Goal: Task Accomplishment & Management: Manage account settings

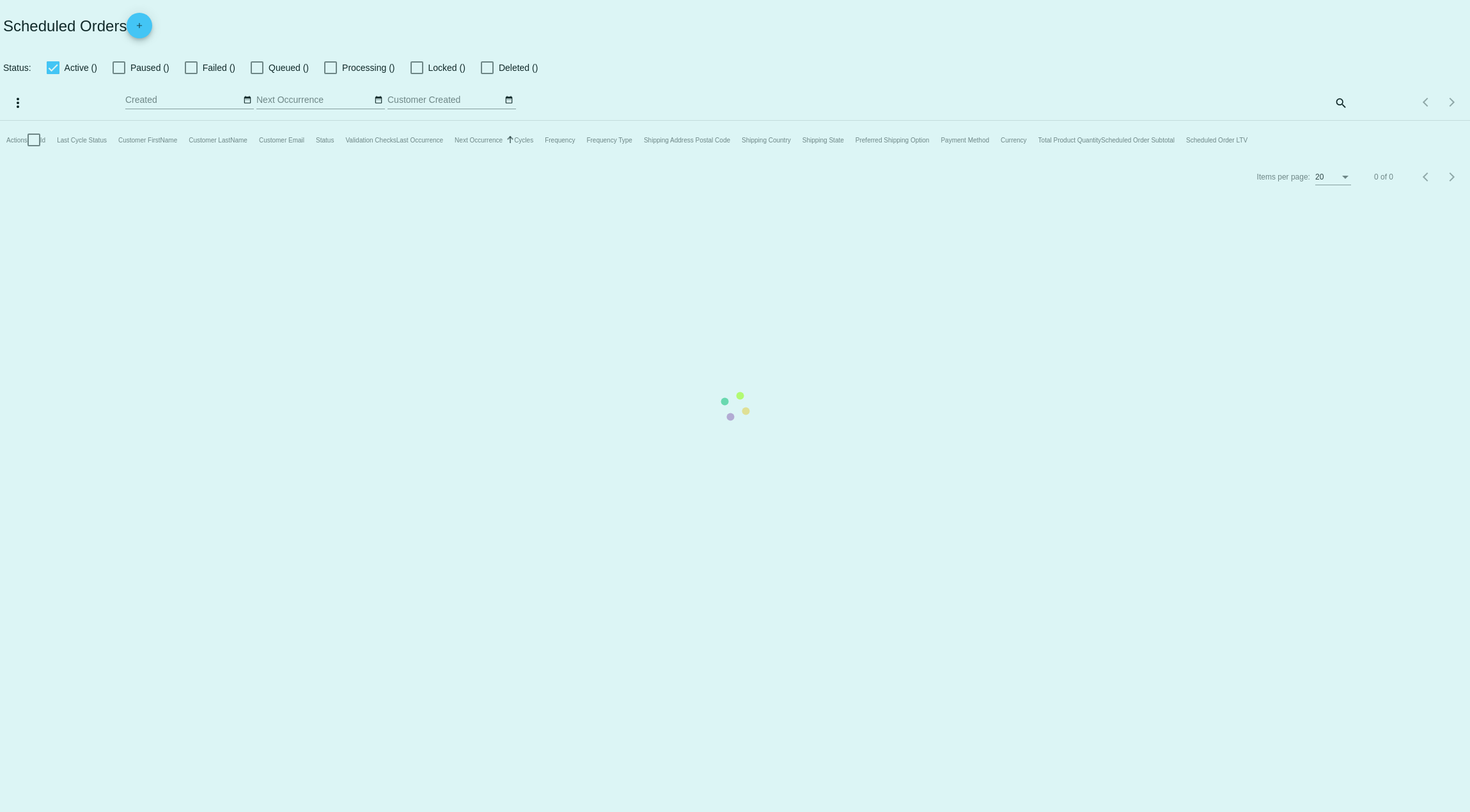
checkbox input "true"
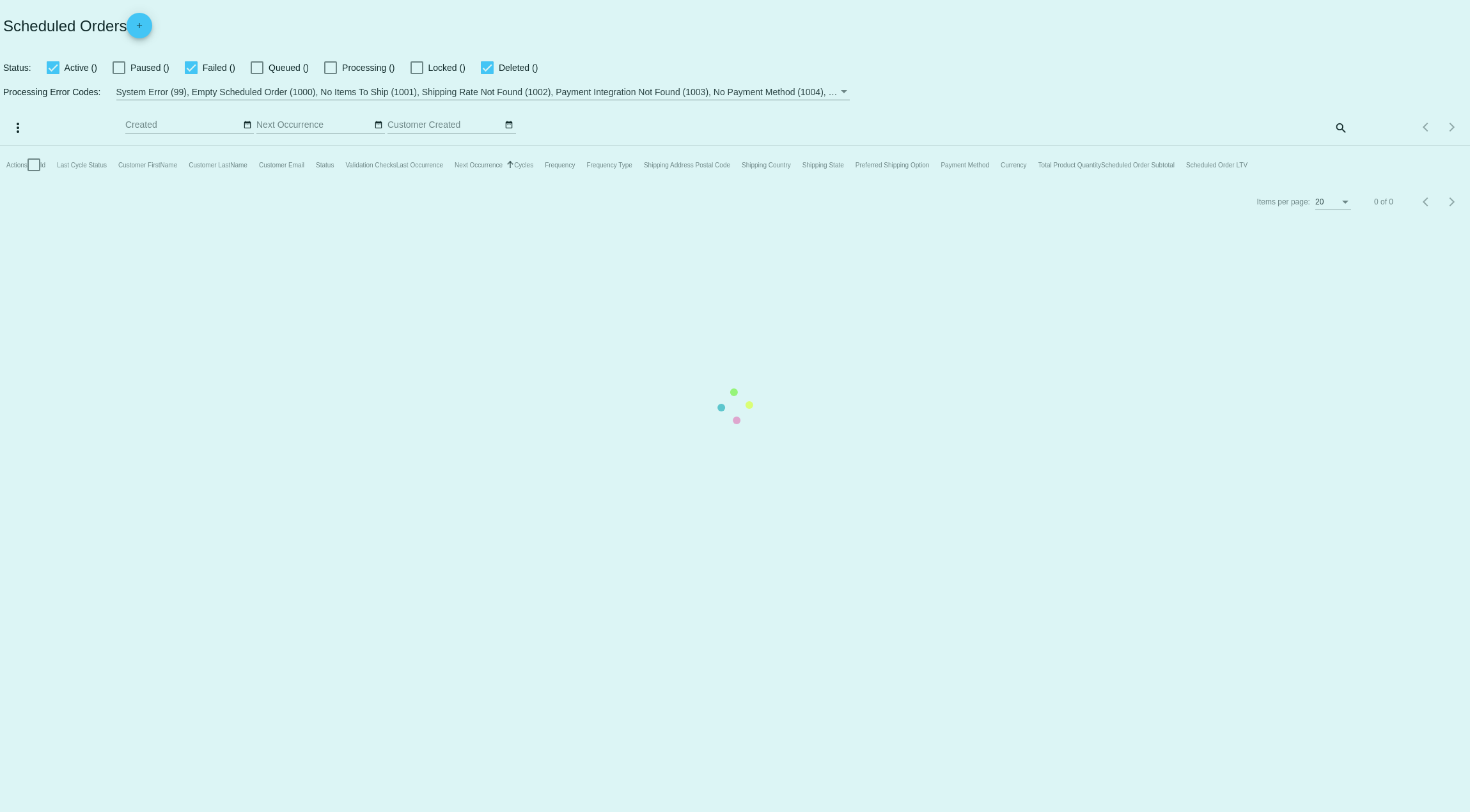
click at [1334, 146] on mat-table "Actions Id Last Cycle Status Customer FirstName Customer LastName Customer Emai…" at bounding box center [735, 165] width 1470 height 38
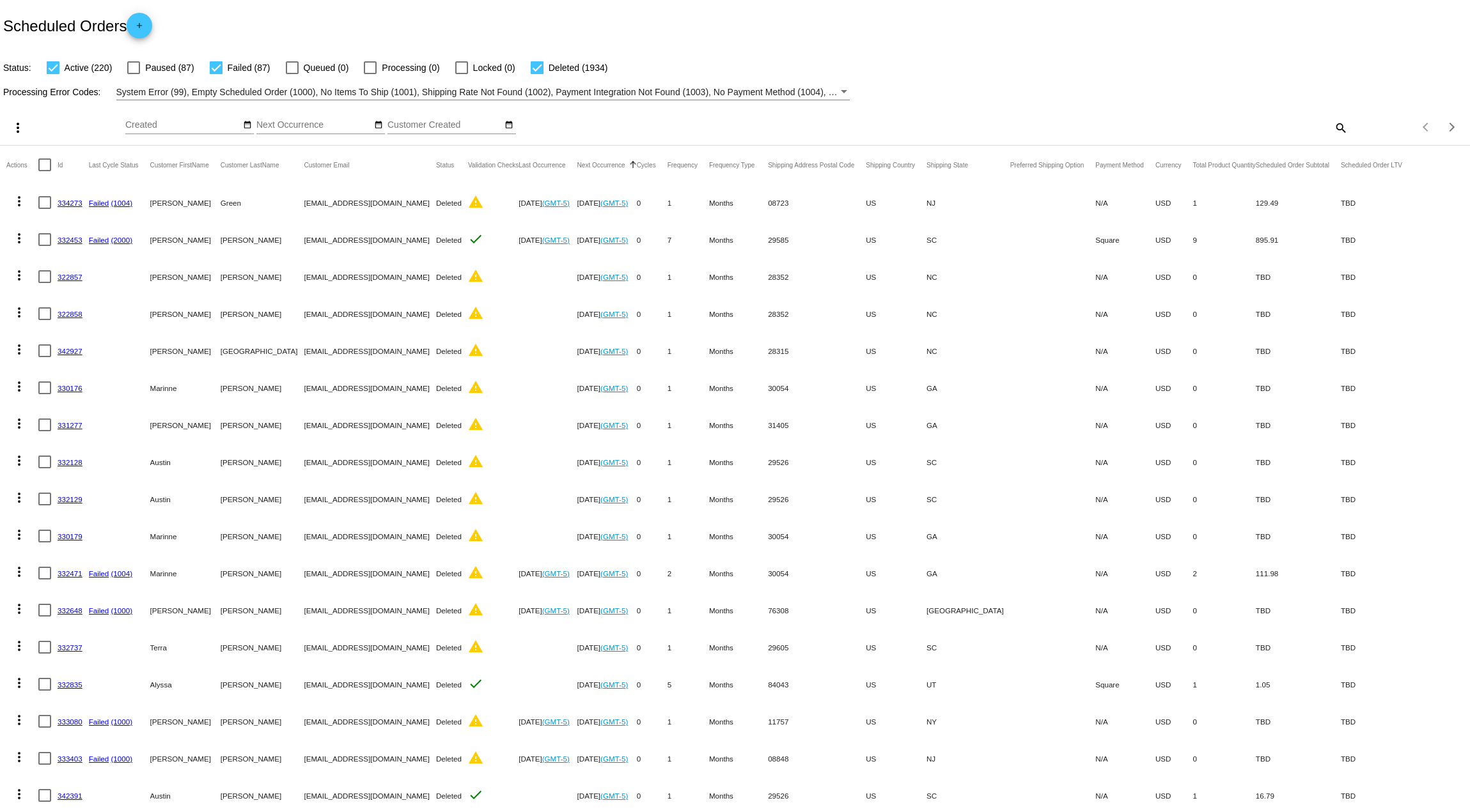
click at [1347, 121] on div "Items per page: 20 1 - 20 of 2241" at bounding box center [1409, 126] width 123 height 35
click at [1332, 134] on mat-icon "search" at bounding box center [1340, 127] width 15 height 20
click at [1138, 123] on input "Search" at bounding box center [1164, 125] width 367 height 11
paste input "[EMAIL_ADDRESS][DOMAIN_NAME]"
type input "[EMAIL_ADDRESS][DOMAIN_NAME]"
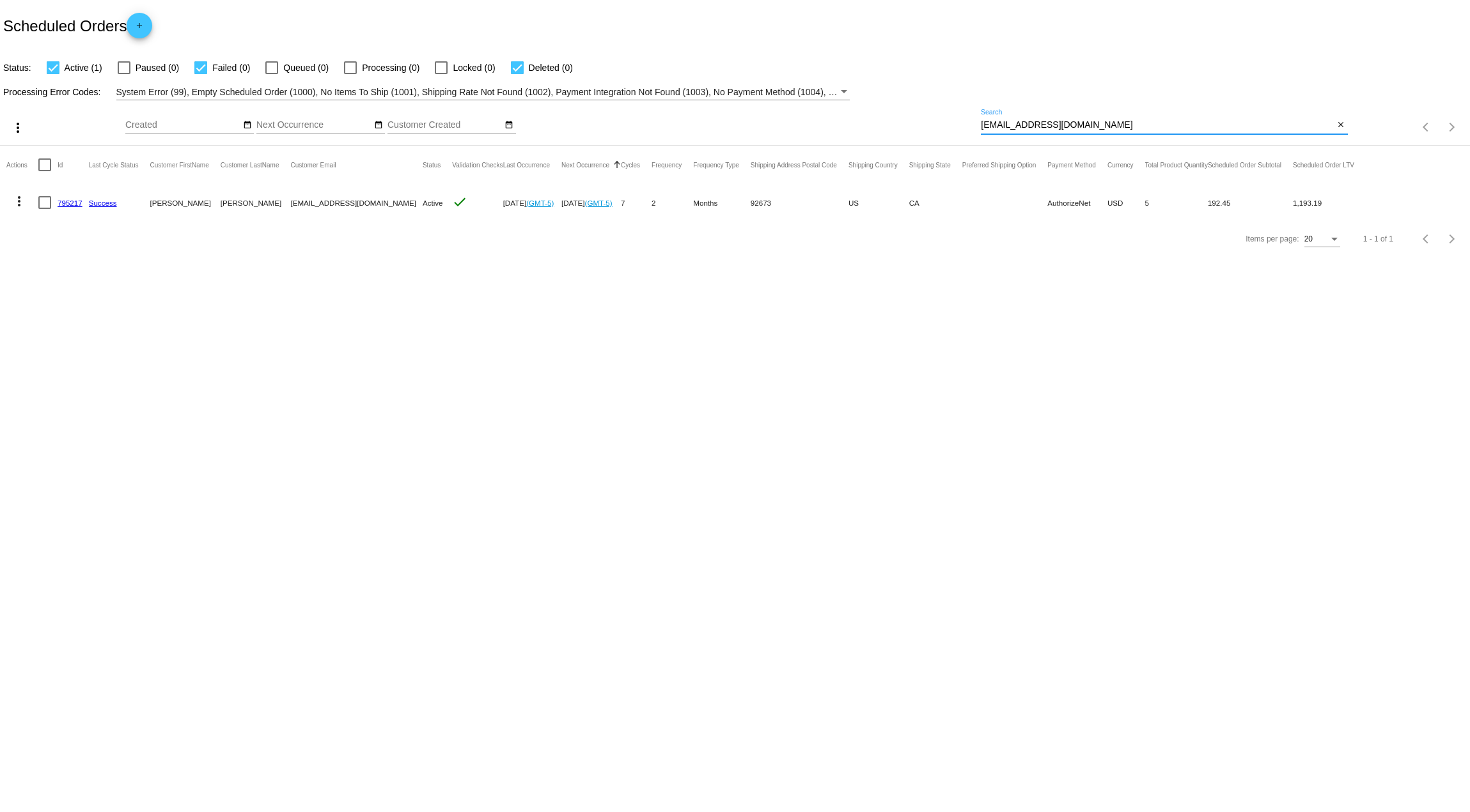
click at [76, 204] on link "795217" at bounding box center [70, 203] width 25 height 9
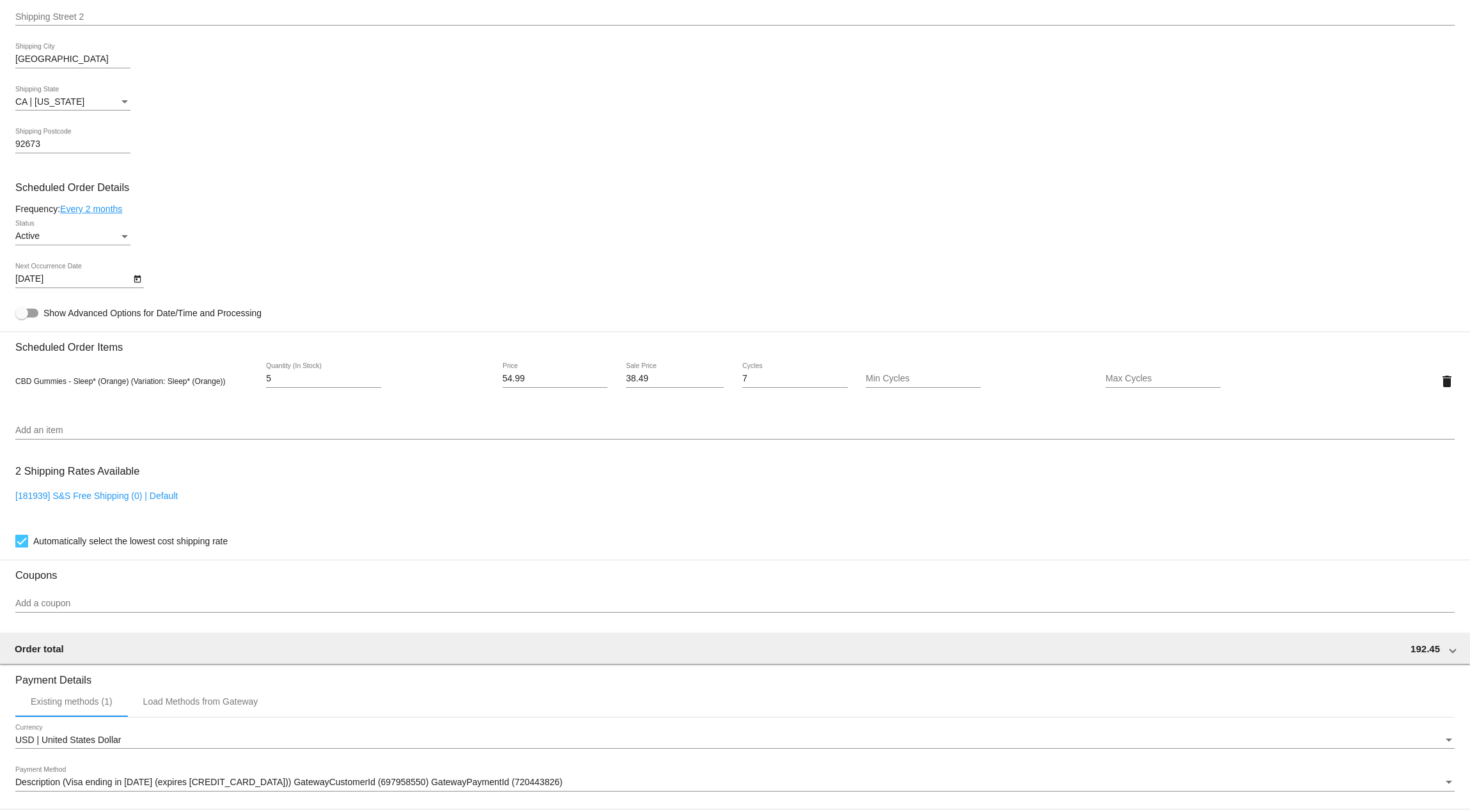
scroll to position [575, 0]
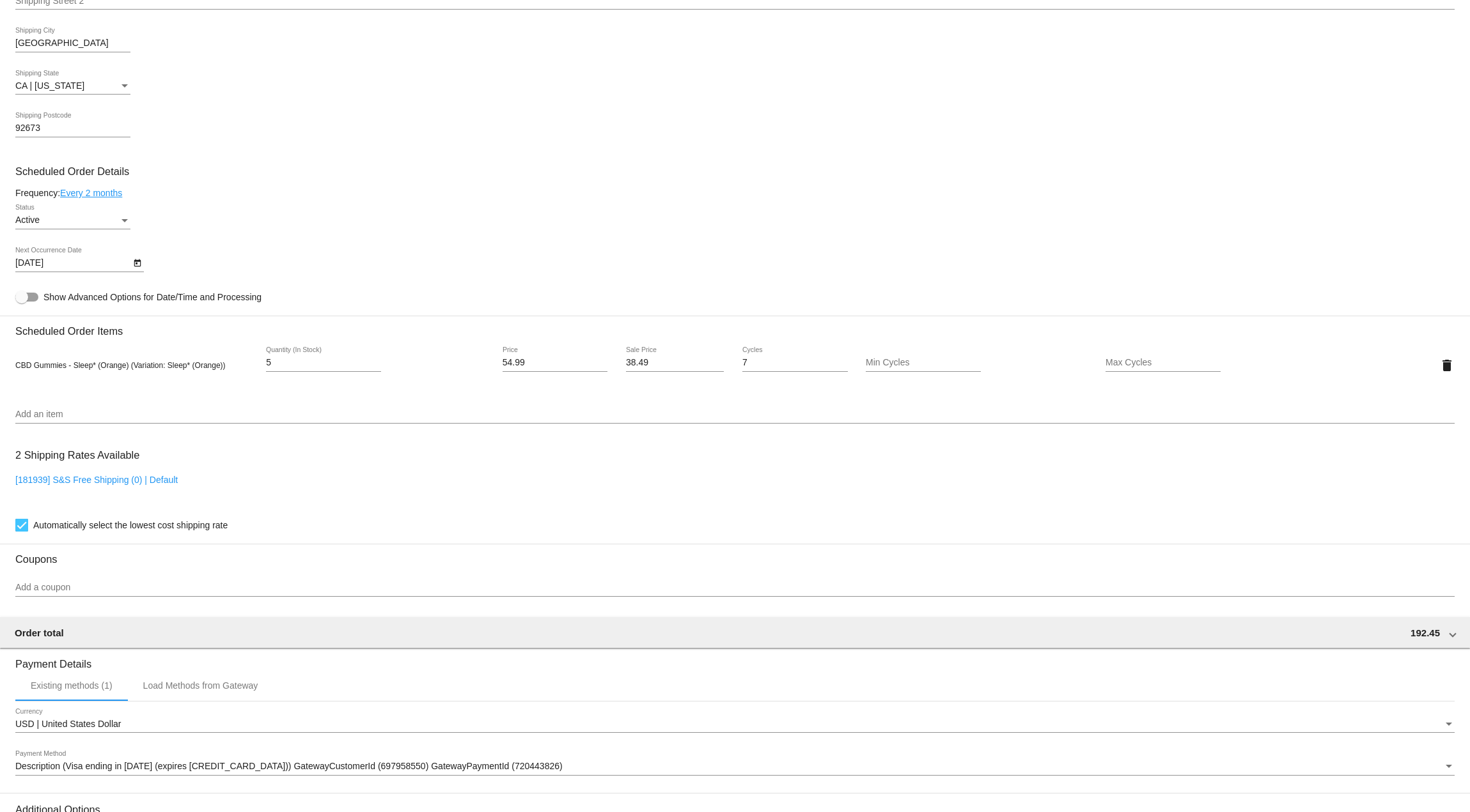
click at [133, 264] on icon "Open calendar" at bounding box center [137, 263] width 9 height 15
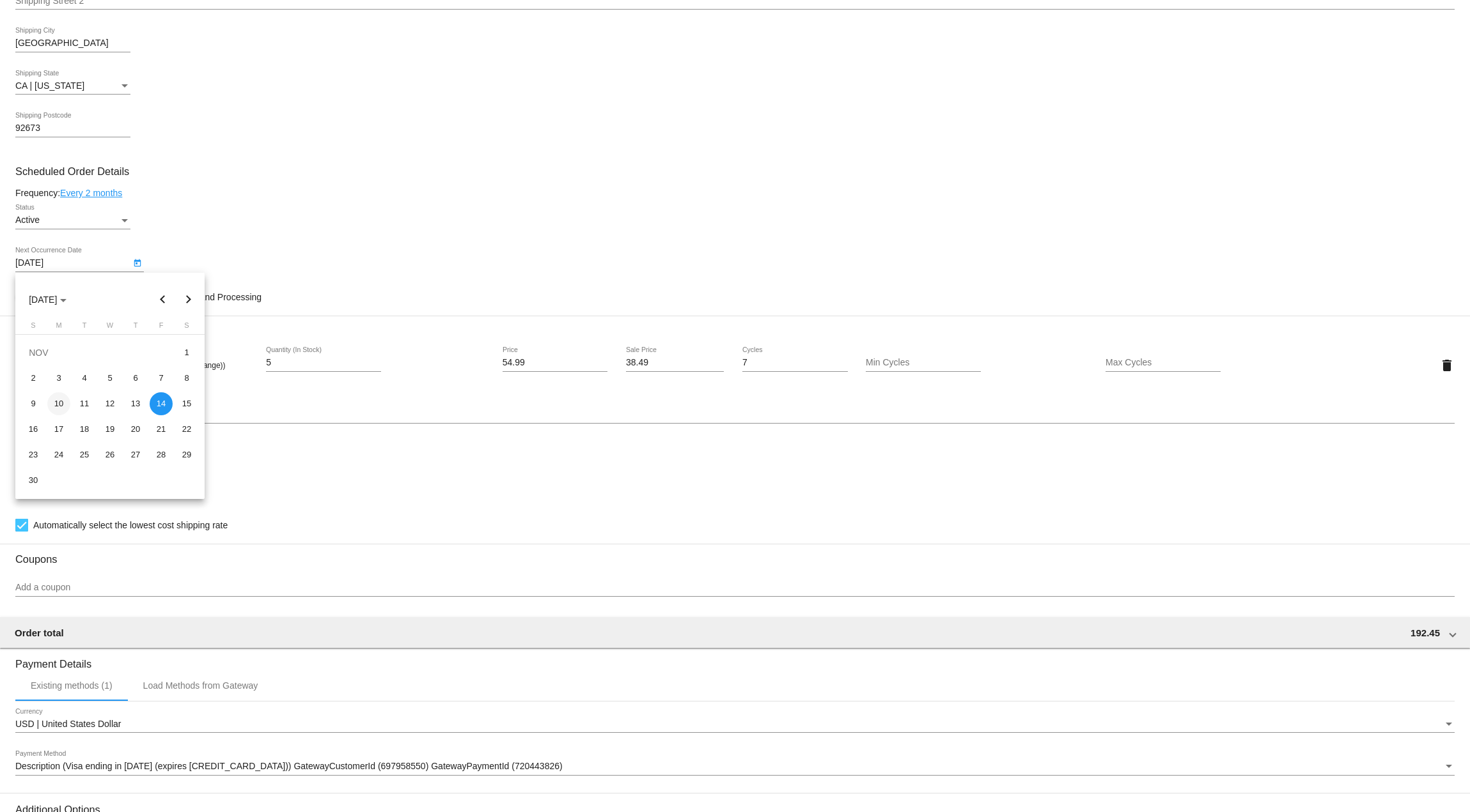
click at [62, 406] on div "10" at bounding box center [58, 404] width 23 height 23
type input "[DATE]"
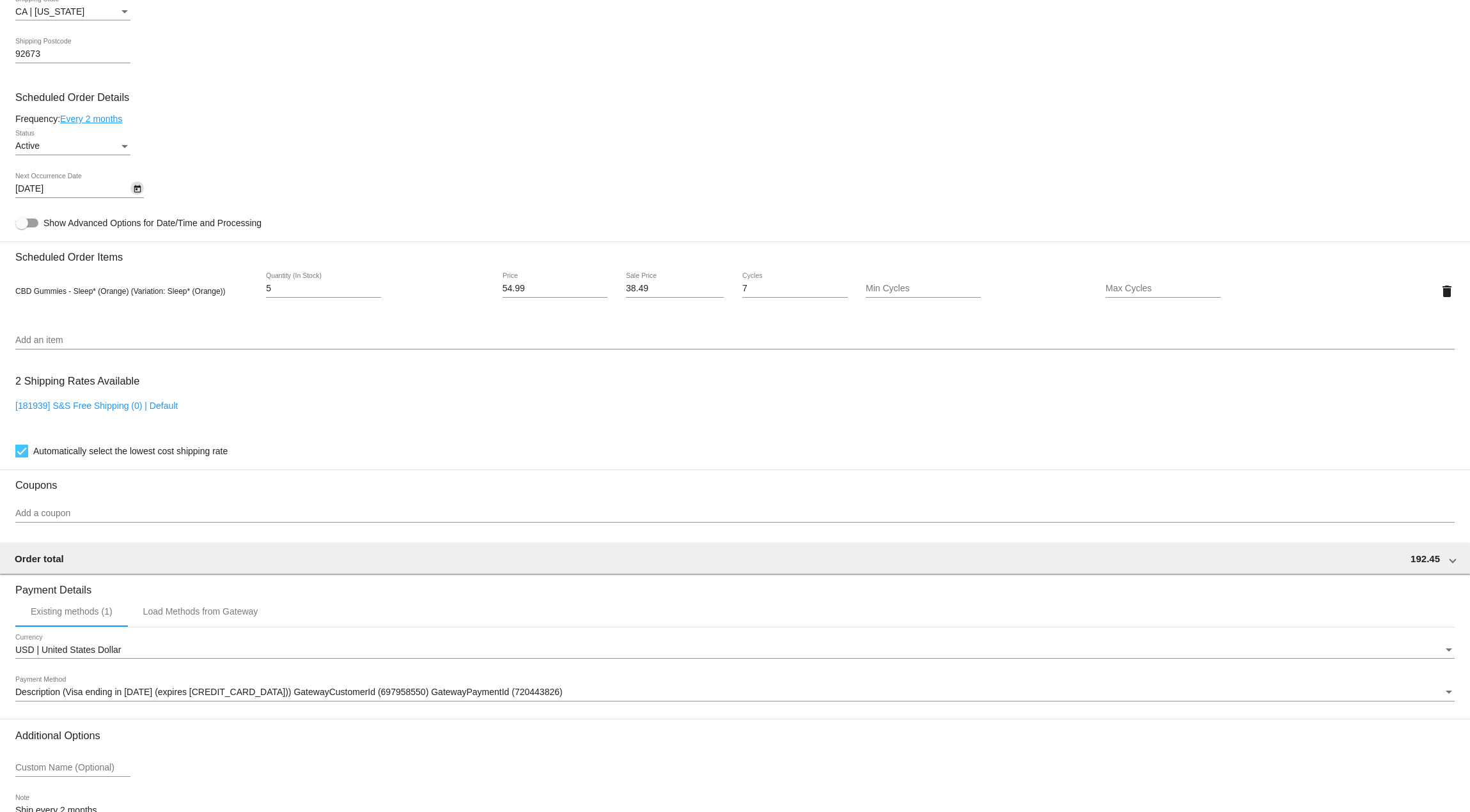
scroll to position [737, 0]
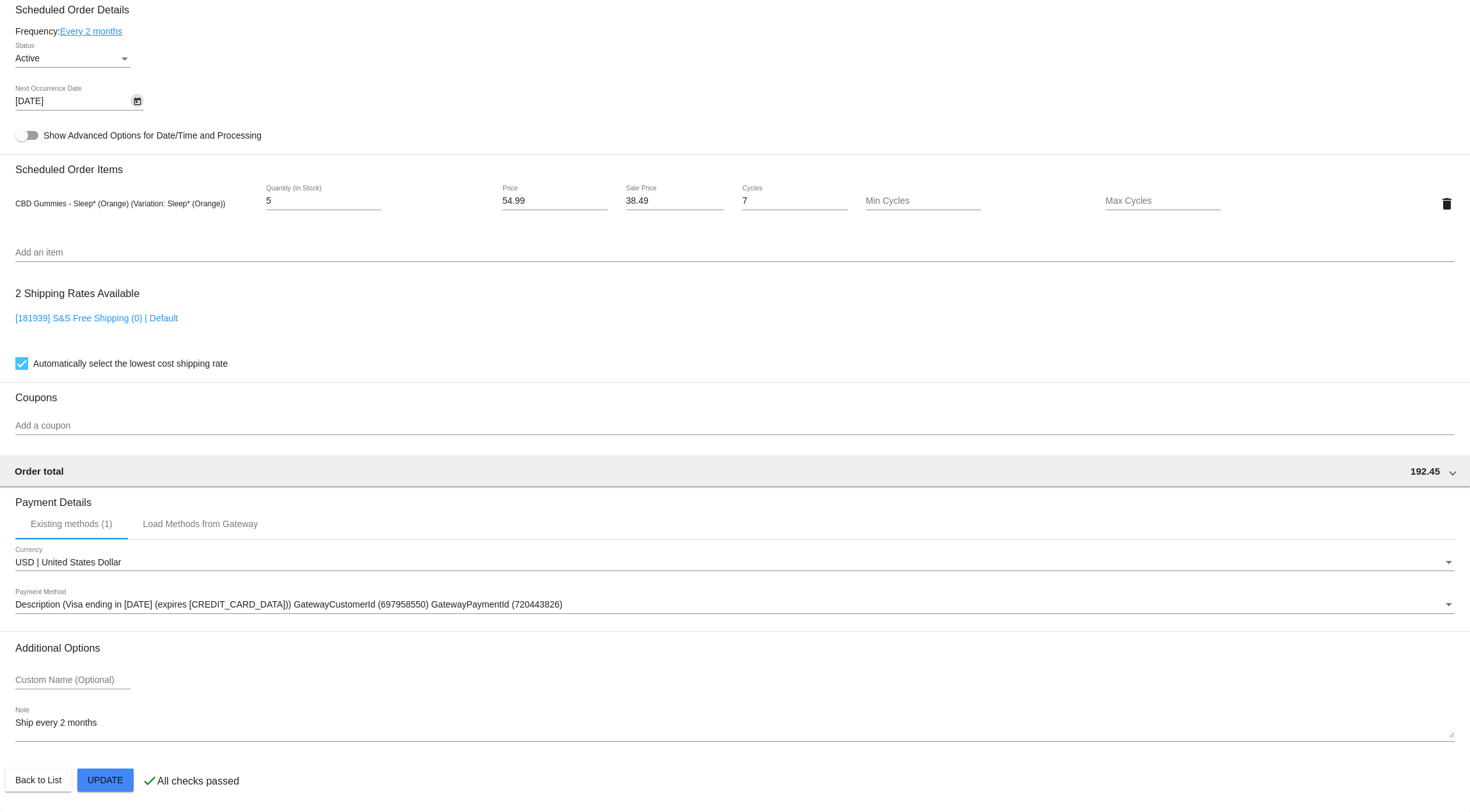
click at [102, 778] on mat-card "Customer 5463419: [PERSON_NAME] [EMAIL_ADDRESS][DOMAIN_NAME] Customer Shipping …" at bounding box center [735, 172] width 1470 height 1278
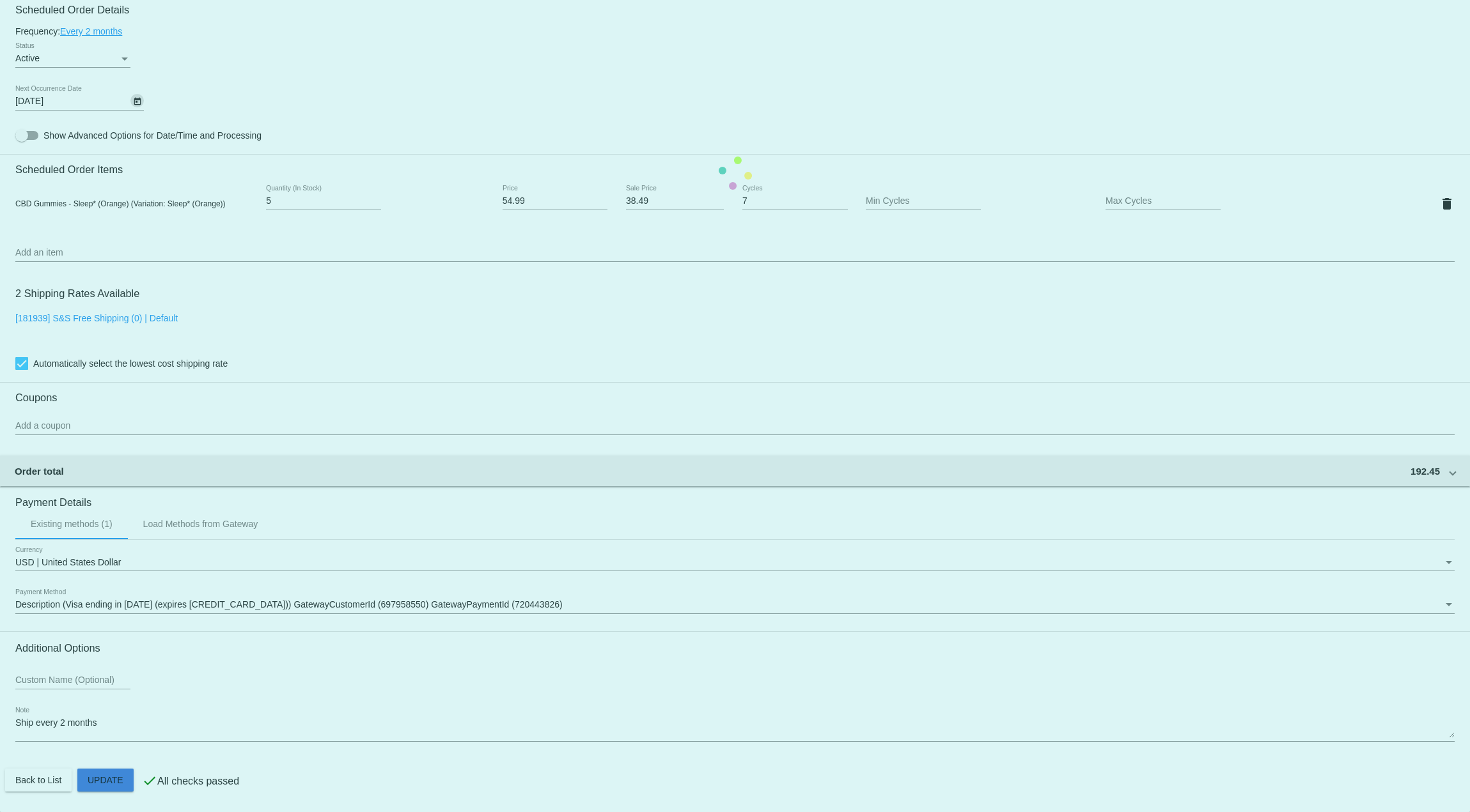
click at [98, 778] on mat-card "Customer 5463419: [PERSON_NAME] [EMAIL_ADDRESS][DOMAIN_NAME] Customer Shipping …" at bounding box center [735, 172] width 1470 height 1278
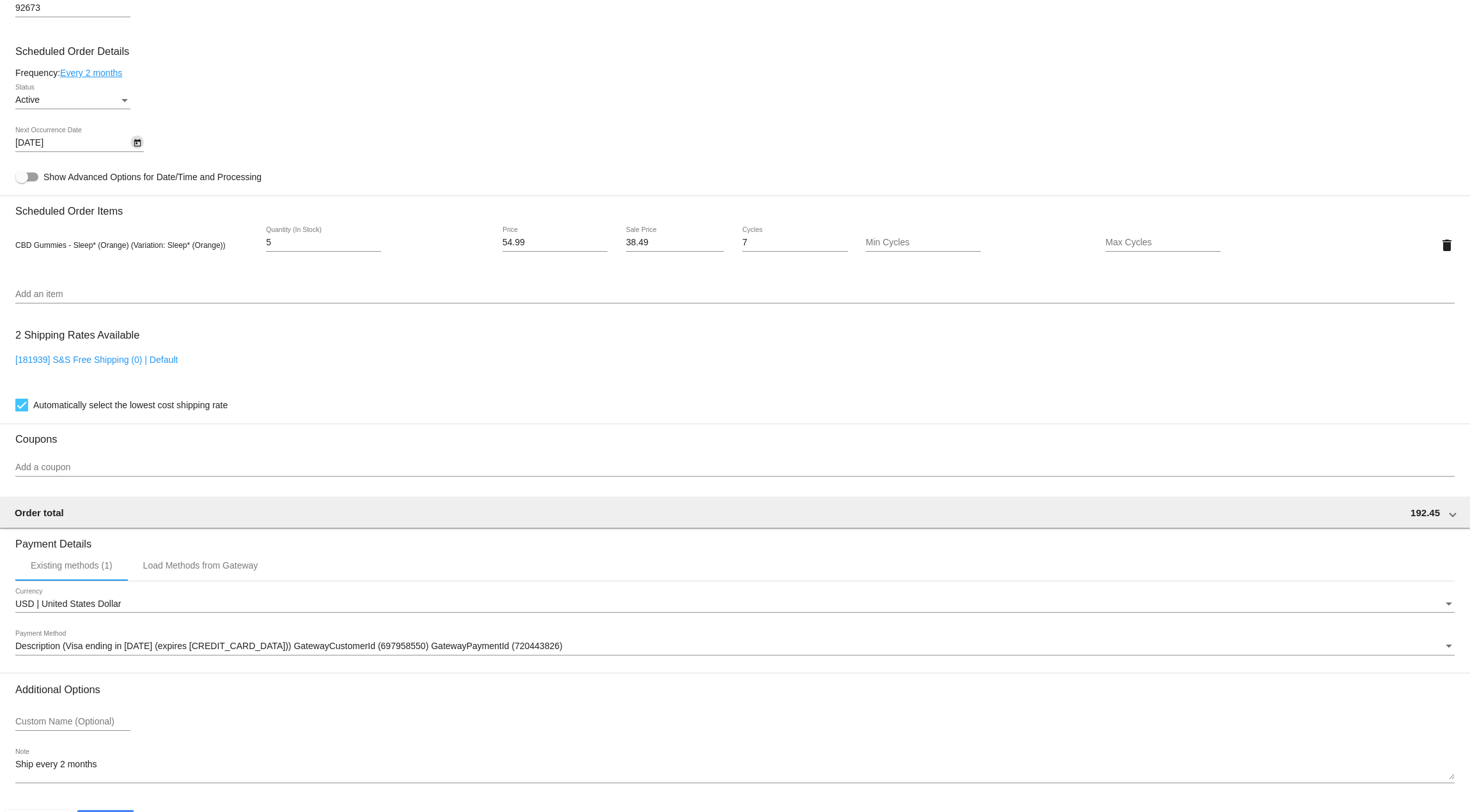
scroll to position [703, 0]
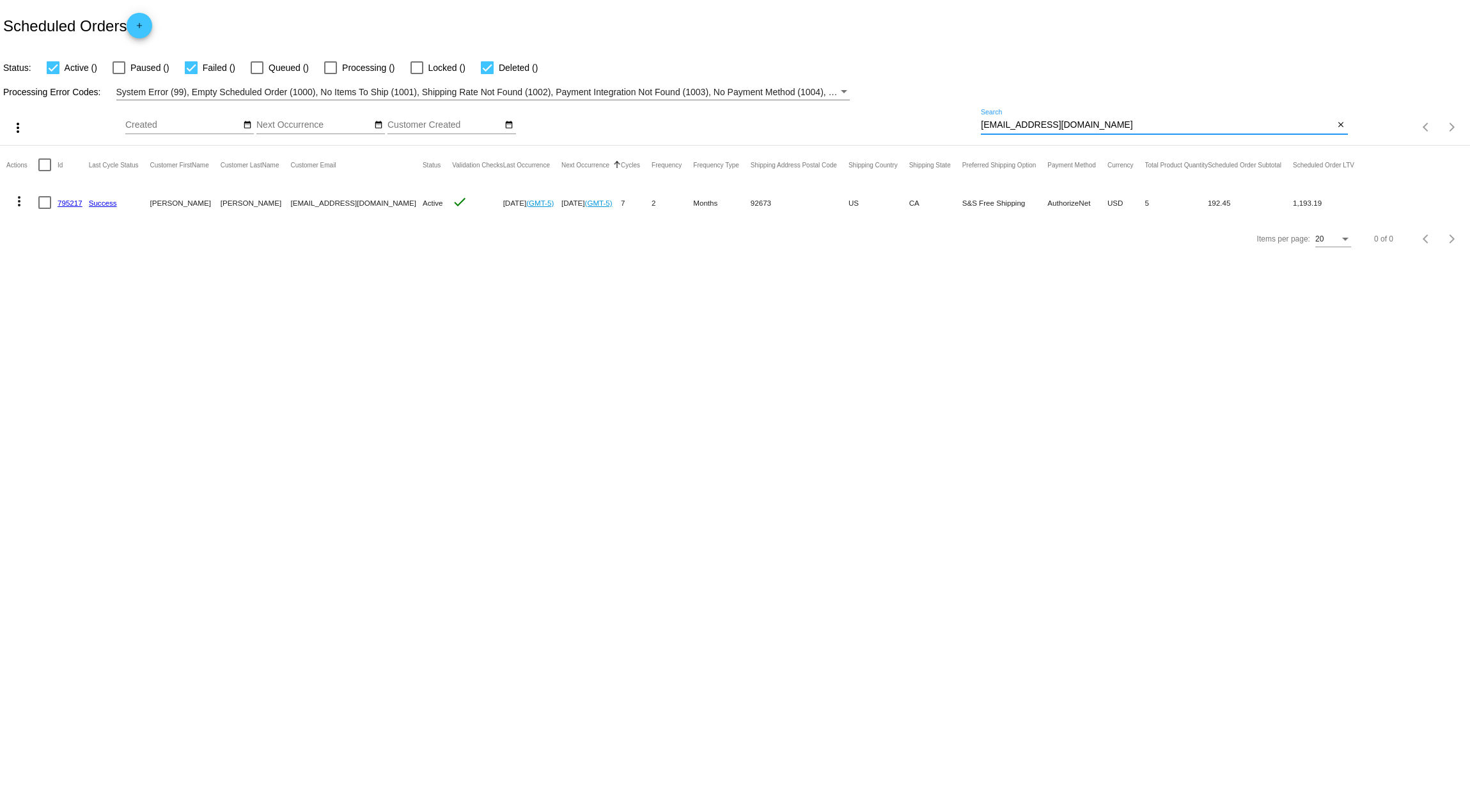
drag, startPoint x: 1148, startPoint y: 123, endPoint x: 843, endPoint y: 109, distance: 305.3
click at [827, 120] on div "more_vert Sep Jan Feb Mar Apr 1" at bounding box center [735, 123] width 1470 height 45
paste input "mmesser7@gmail.com"
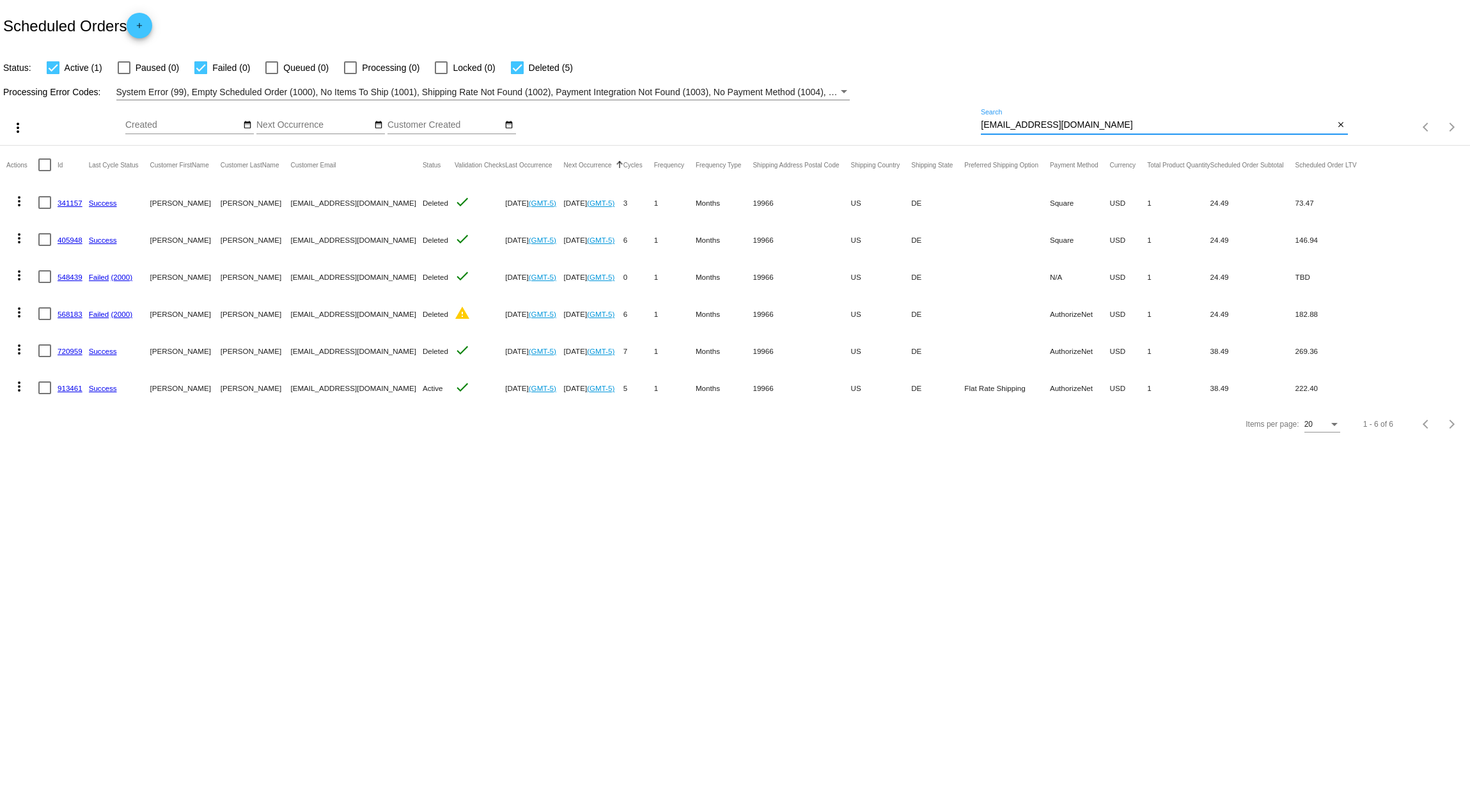
type input "mmesser7@gmail.com"
click at [22, 383] on mat-icon "more_vert" at bounding box center [19, 387] width 15 height 15
click at [64, 537] on span "Delete" at bounding box center [57, 540] width 26 height 11
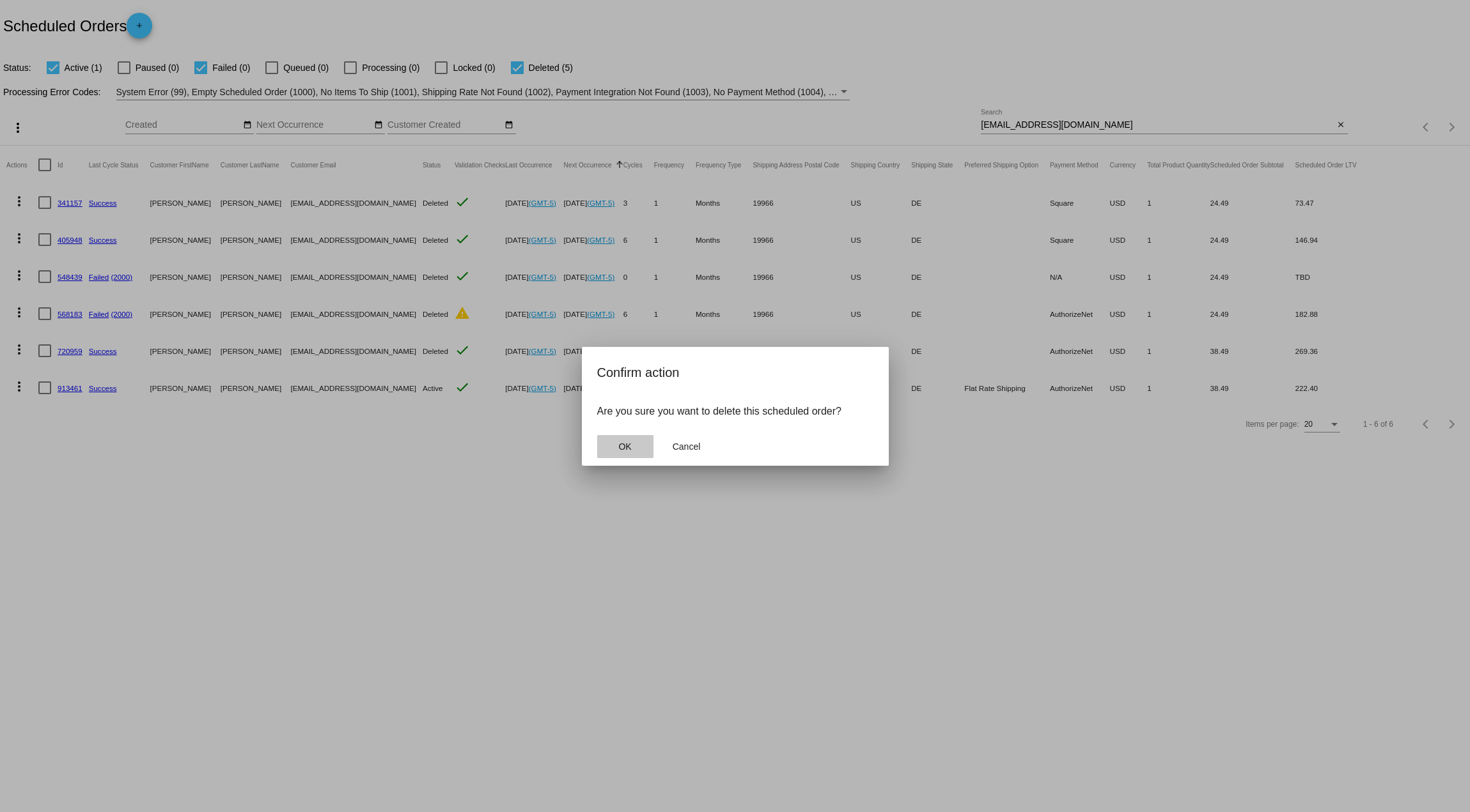
click at [630, 446] on span "OK" at bounding box center [624, 446] width 12 height 11
